Goal: Task Accomplishment & Management: Manage account settings

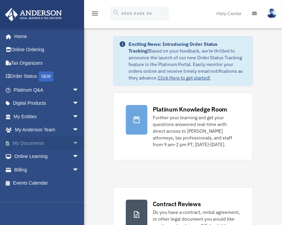
click at [39, 142] on link "My Documents arrow_drop_down" at bounding box center [47, 142] width 85 height 13
click at [72, 143] on span "arrow_drop_down" at bounding box center [78, 143] width 13 height 14
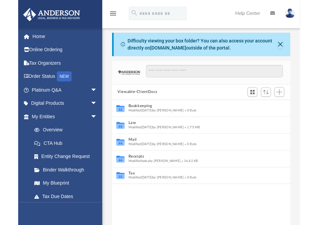
scroll to position [148, 173]
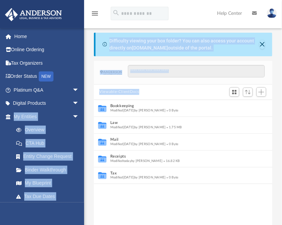
drag, startPoint x: 0, startPoint y: 123, endPoint x: -29, endPoint y: 122, distance: 29.3
click at [0, 122] on html "X Get a chance to win 6 months of Platinum for free just by filling out this su…" at bounding box center [141, 199] width 282 height 399
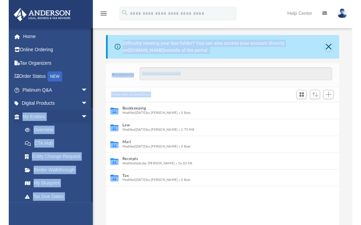
scroll to position [0, 0]
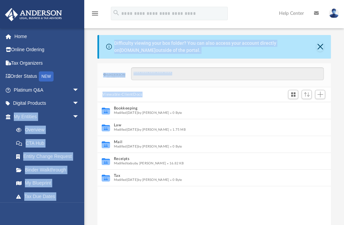
click at [180, 202] on div "Collaborated Folder Bookkeeping Modified [DATE] by [PERSON_NAME] 0 Byte Collabo…" at bounding box center [214, 178] width 234 height 153
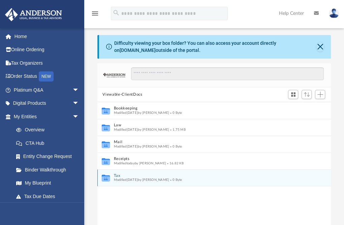
click at [106, 180] on icon "grid" at bounding box center [105, 178] width 8 height 5
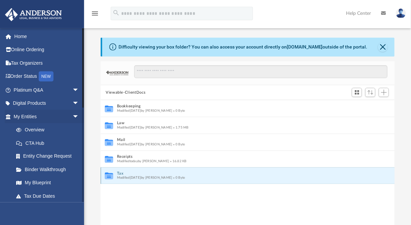
scroll to position [5, 5]
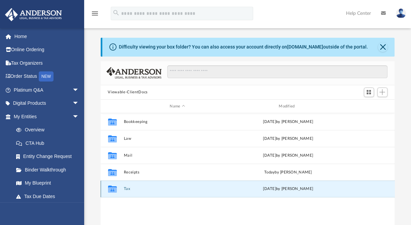
click at [127, 189] on button "Tax" at bounding box center [178, 189] width 108 height 4
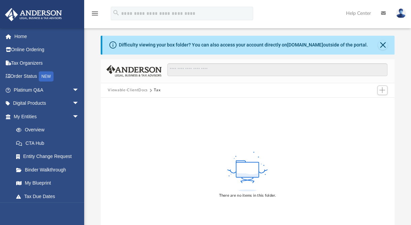
scroll to position [0, 0]
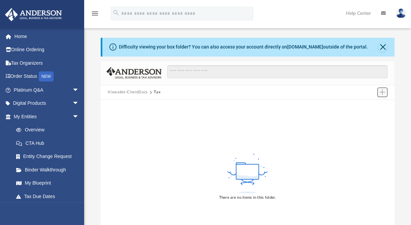
click at [282, 94] on span "Add" at bounding box center [382, 92] width 6 height 6
click at [282, 107] on li "Upload" at bounding box center [373, 105] width 22 height 7
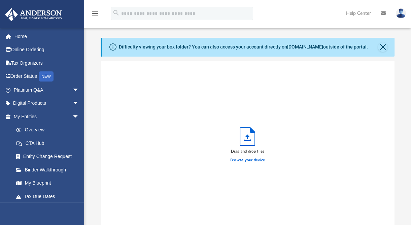
scroll to position [166, 289]
click at [246, 161] on label "Browse your device" at bounding box center [247, 160] width 35 height 6
click at [0, 0] on input "Browse your device" at bounding box center [0, 0] width 0 height 0
click at [276, 18] on div "menu search Site Menu add [EMAIL_ADDRESS][DOMAIN_NAME] My Profile Reset Passwor…" at bounding box center [205, 16] width 401 height 23
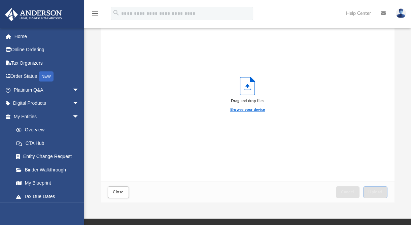
scroll to position [56, 0]
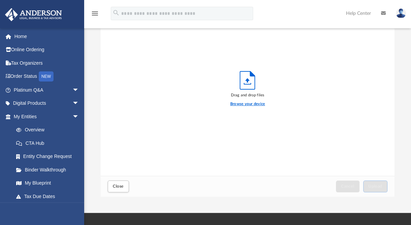
click at [243, 104] on label "Browse your device" at bounding box center [247, 104] width 35 height 6
click at [0, 0] on input "Browse your device" at bounding box center [0, 0] width 0 height 0
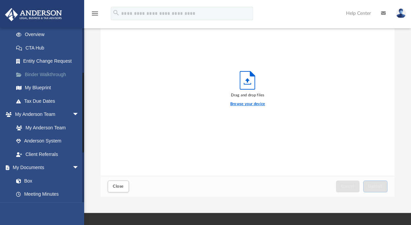
scroll to position [96, 0]
click at [31, 183] on link "Box" at bounding box center [49, 180] width 80 height 13
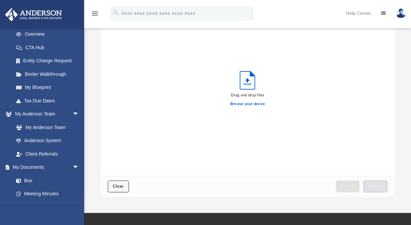
click at [120, 183] on button "Close" at bounding box center [118, 186] width 21 height 12
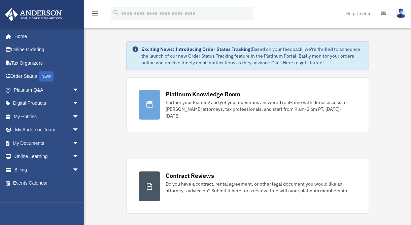
scroll to position [5, 0]
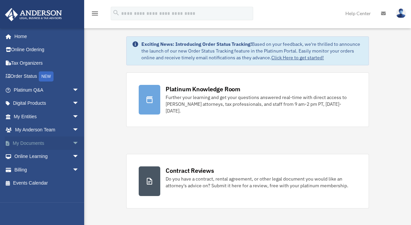
click at [72, 143] on span "arrow_drop_down" at bounding box center [78, 143] width 13 height 14
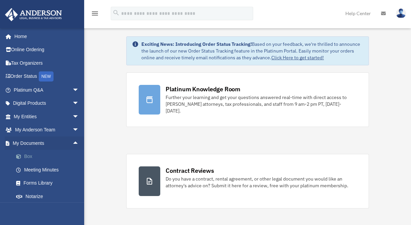
click at [27, 157] on link "Box" at bounding box center [49, 156] width 80 height 13
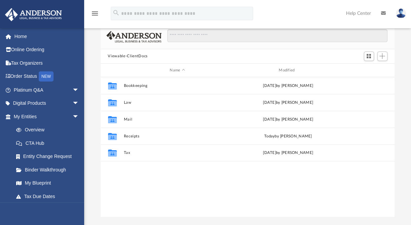
scroll to position [36, 0]
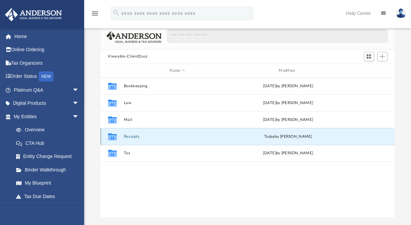
click at [132, 137] on button "Receipts" at bounding box center [178, 136] width 108 height 4
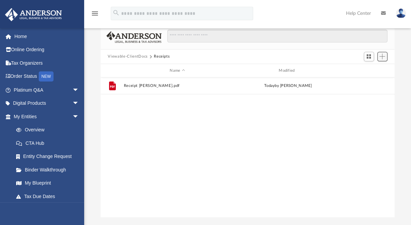
click at [383, 57] on span "Add" at bounding box center [382, 57] width 6 height 6
click at [367, 71] on li "Upload" at bounding box center [373, 69] width 22 height 7
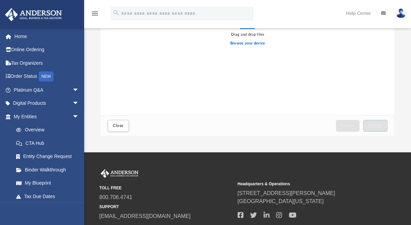
scroll to position [116, 0]
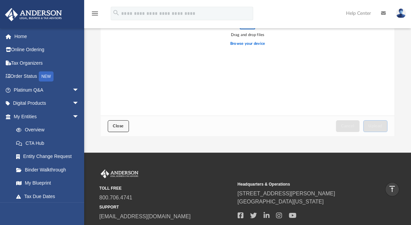
click at [116, 125] on span "Close" at bounding box center [118, 126] width 11 height 4
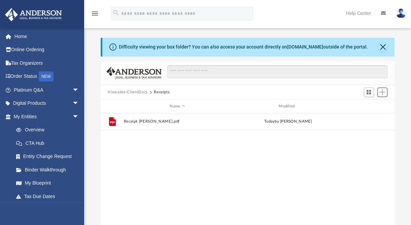
click at [384, 94] on span "Add" at bounding box center [382, 92] width 6 height 6
click at [375, 115] on li "New Folder" at bounding box center [373, 116] width 22 height 7
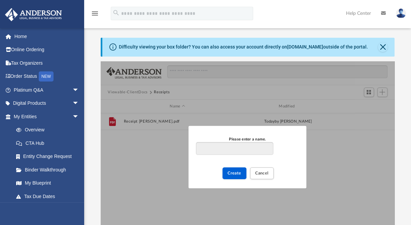
click at [246, 150] on input "Please enter a name." at bounding box center [234, 148] width 77 height 13
click at [197, 148] on input "*********" at bounding box center [234, 148] width 77 height 13
click at [199, 148] on input "**********" at bounding box center [234, 148] width 77 height 13
click at [244, 152] on input "**********" at bounding box center [234, 148] width 77 height 13
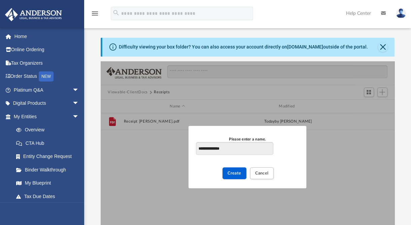
click at [207, 147] on input "**********" at bounding box center [234, 148] width 77 height 13
click at [256, 151] on input "**********" at bounding box center [234, 148] width 77 height 13
type input "**********"
click at [232, 174] on span "Create" at bounding box center [235, 173] width 14 height 4
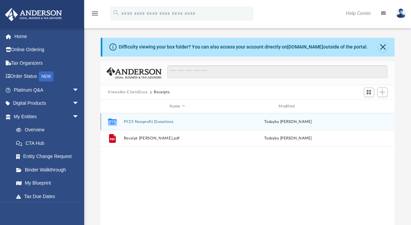
click at [142, 124] on button "FY25 Nonprofit Donations" at bounding box center [178, 122] width 108 height 4
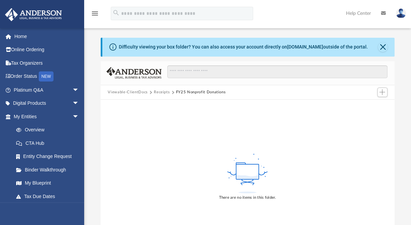
click at [291, 129] on div "There are no items in this folder." at bounding box center [248, 176] width 294 height 153
click at [385, 93] on button "Add" at bounding box center [382, 92] width 10 height 9
click at [372, 105] on li "Upload" at bounding box center [373, 105] width 22 height 7
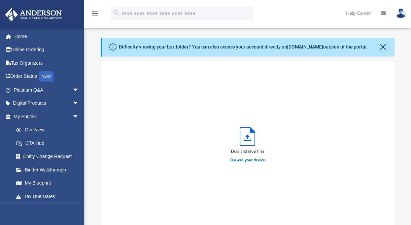
scroll to position [166, 289]
click at [237, 159] on label "Browse your device" at bounding box center [247, 160] width 35 height 6
click at [0, 0] on input "Browse your device" at bounding box center [0, 0] width 0 height 0
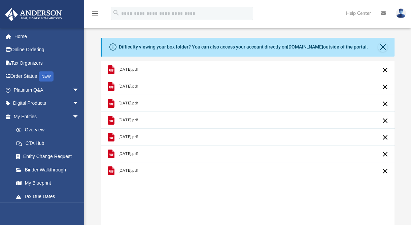
click at [295, 206] on div "2025-01-01.pdf 2025-02-01.pdf 2025-03-01.pdf 2025-04-01.pdf 2025-05-01.pdf 2025…" at bounding box center [248, 146] width 294 height 171
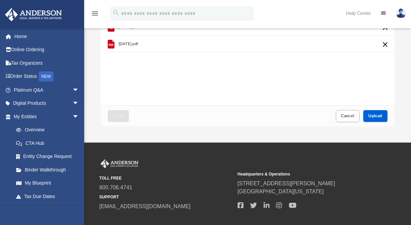
scroll to position [131, 0]
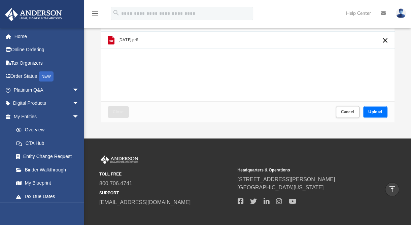
click at [380, 113] on span "Upload" at bounding box center [375, 112] width 14 height 4
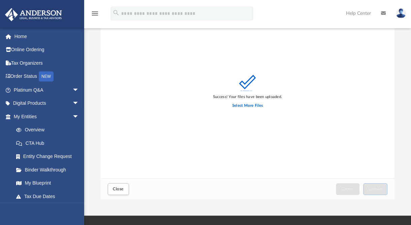
scroll to position [51, 0]
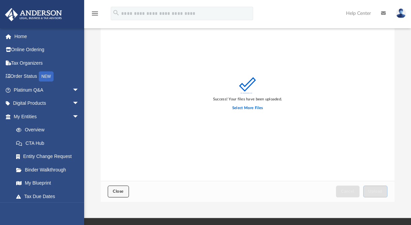
click at [112, 193] on button "Close" at bounding box center [118, 192] width 21 height 12
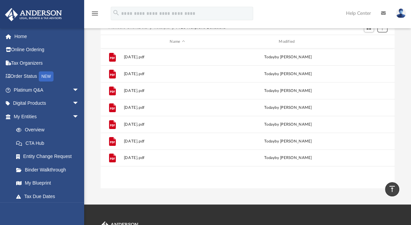
scroll to position [0, 0]
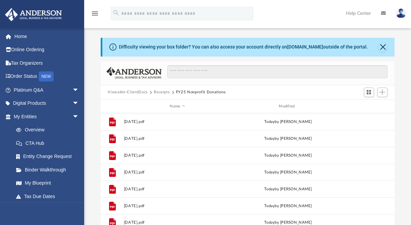
click at [162, 91] on button "Receipts" at bounding box center [162, 92] width 16 height 6
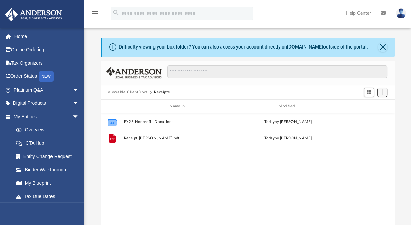
click at [384, 93] on span "Add" at bounding box center [382, 92] width 6 height 6
click at [373, 115] on li "New Folder" at bounding box center [373, 116] width 22 height 7
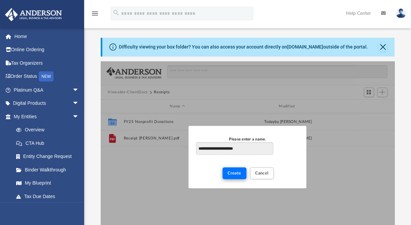
type input "**********"
click at [233, 172] on span "Create" at bounding box center [235, 173] width 14 height 4
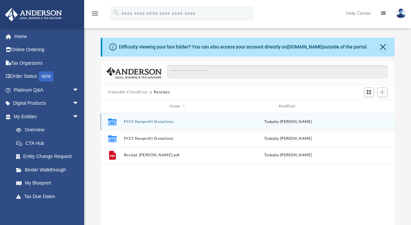
click at [147, 122] on button "FY24 Nonprofit Donations" at bounding box center [178, 122] width 108 height 4
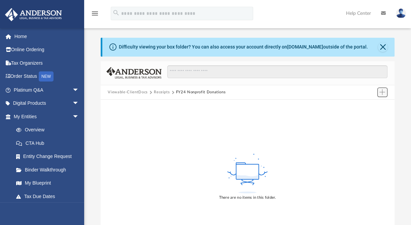
click at [381, 93] on span "Add" at bounding box center [382, 92] width 6 height 6
click at [372, 104] on li "Upload" at bounding box center [373, 105] width 22 height 7
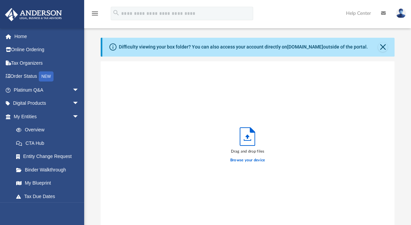
scroll to position [166, 289]
click at [245, 161] on label "Browse your device" at bounding box center [247, 160] width 35 height 6
click at [0, 0] on input "Browse your device" at bounding box center [0, 0] width 0 height 0
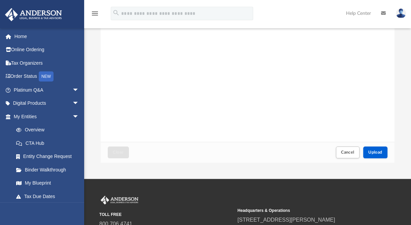
scroll to position [104, 0]
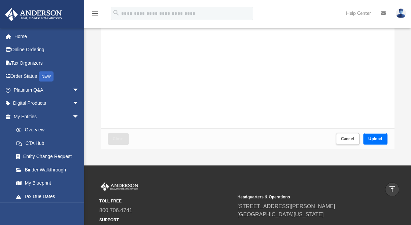
click at [373, 138] on span "Upload" at bounding box center [375, 139] width 14 height 4
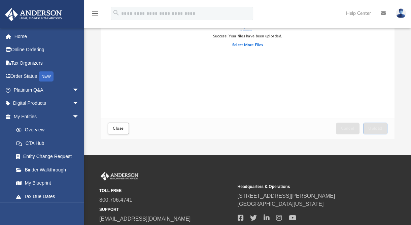
scroll to position [114, 0]
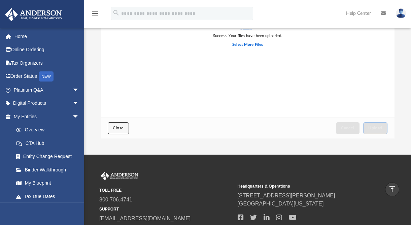
click at [123, 128] on span "Close" at bounding box center [118, 128] width 11 height 4
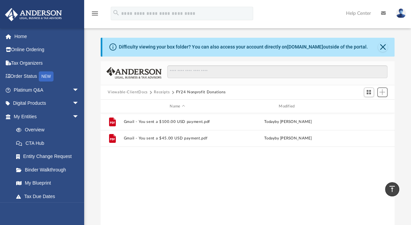
scroll to position [148, 289]
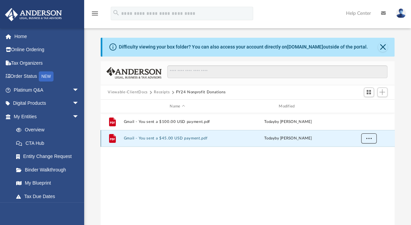
click at [366, 137] on span "More options" at bounding box center [368, 138] width 5 height 4
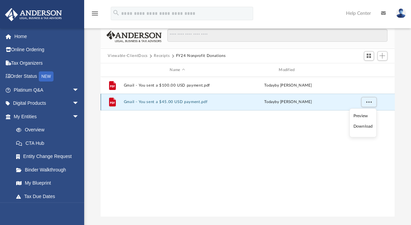
click at [326, 107] on div "File Gmail - You sent a $45.00 USD payment.pdf today by Jalil Riahi" at bounding box center [248, 102] width 294 height 17
click at [297, 103] on div "today by Jalil Riahi" at bounding box center [288, 102] width 108 height 6
click at [196, 103] on button "Gmail - You sent a $45.00 USD payment.pdf" at bounding box center [178, 102] width 108 height 4
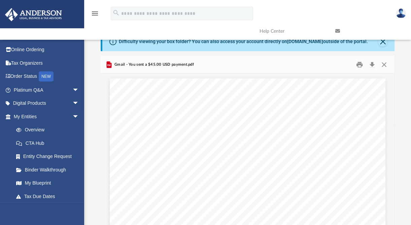
scroll to position [5, 0]
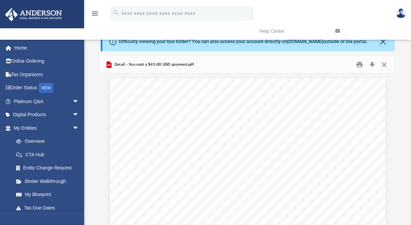
click at [383, 66] on button "Close" at bounding box center [384, 64] width 12 height 10
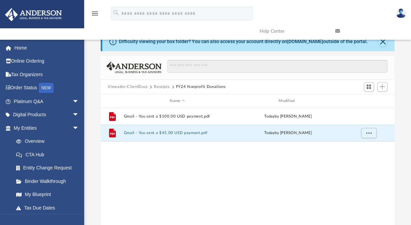
drag, startPoint x: 371, startPoint y: 131, endPoint x: 318, endPoint y: 161, distance: 60.3
click at [318, 161] on div "File Gmail - You sent a $100.00 USD payment.pdf today by Jalil Riahi File Gmail…" at bounding box center [248, 177] width 294 height 139
